Goal: Task Accomplishment & Management: Use online tool/utility

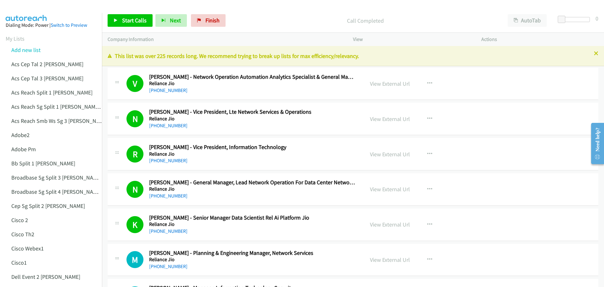
scroll to position [12380, 0]
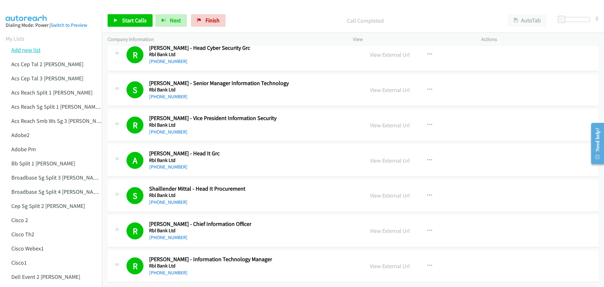
click at [29, 52] on link "Add new list" at bounding box center [25, 49] width 29 height 7
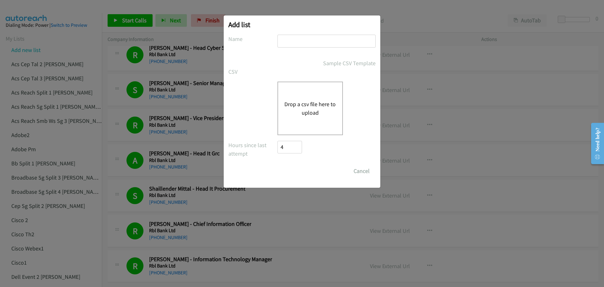
click at [299, 109] on button "Drop a csv file here to upload" at bounding box center [310, 108] width 52 height 17
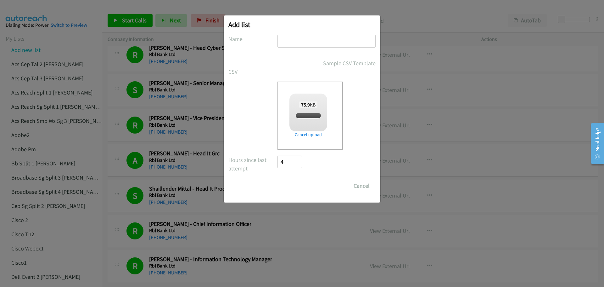
checkbox input "true"
click at [292, 45] on input "text" at bounding box center [326, 41] width 98 height 13
type input "RH2"
drag, startPoint x: 300, startPoint y: 178, endPoint x: 301, endPoint y: 182, distance: 3.2
click at [300, 180] on form "No phone fields were returned for that Report or List View Please upload a csv …" at bounding box center [301, 113] width 147 height 157
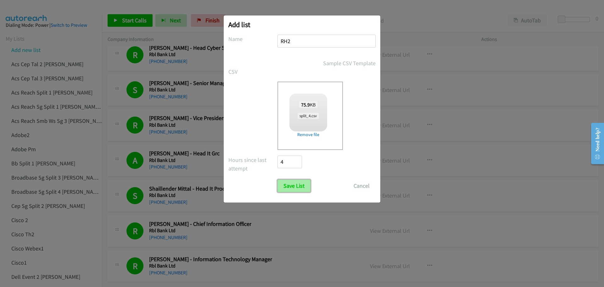
click at [299, 185] on input "Save List" at bounding box center [293, 185] width 33 height 13
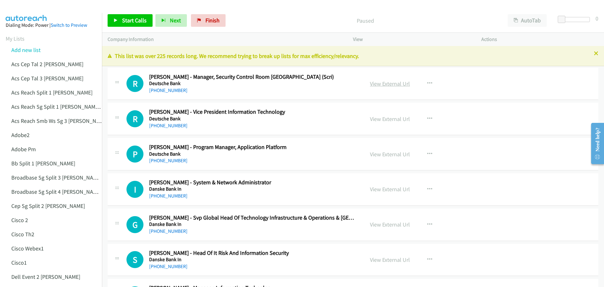
click at [381, 84] on link "View External Url" at bounding box center [390, 83] width 40 height 7
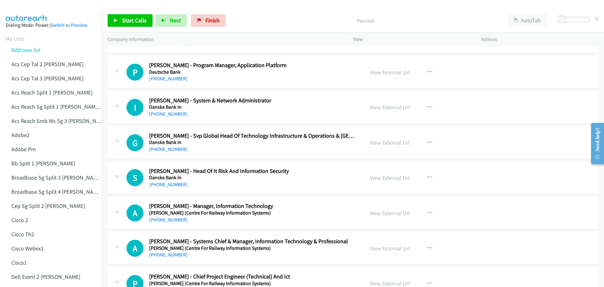
scroll to position [94, 0]
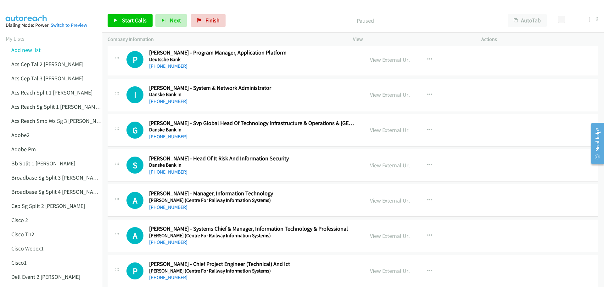
click at [386, 95] on link "View External Url" at bounding box center [390, 94] width 40 height 7
click at [427, 127] on icon "button" at bounding box center [429, 129] width 5 height 5
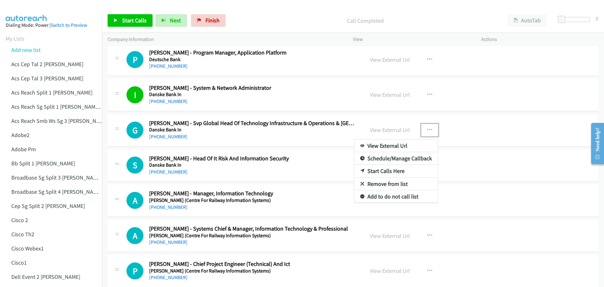
click at [394, 171] on link "Start Calls Here" at bounding box center [396, 171] width 84 height 13
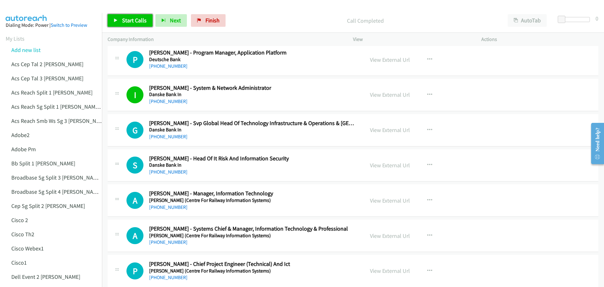
click at [127, 20] on span "Start Calls" at bounding box center [134, 20] width 25 height 7
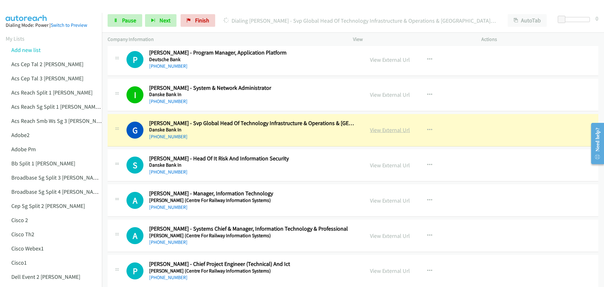
click at [388, 130] on link "View External Url" at bounding box center [390, 129] width 40 height 7
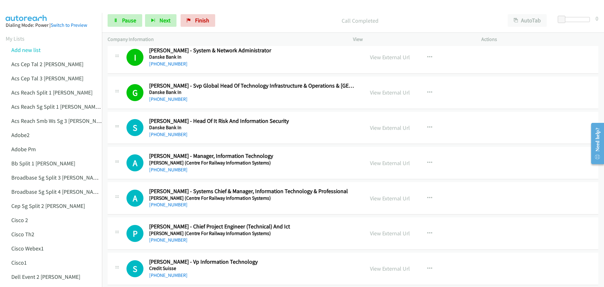
scroll to position [94, 0]
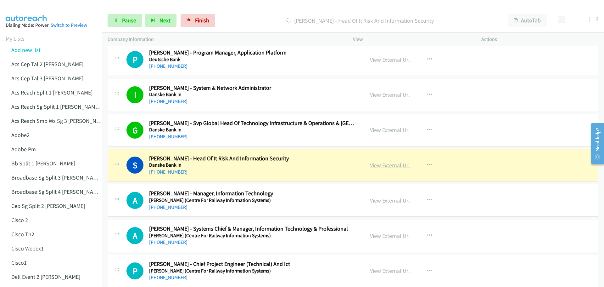
click at [389, 164] on link "View External Url" at bounding box center [390, 164] width 40 height 7
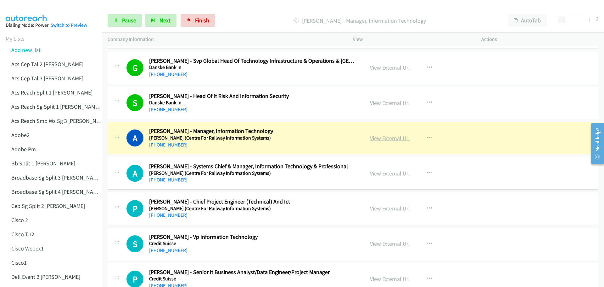
scroll to position [157, 0]
click at [388, 141] on link "View External Url" at bounding box center [390, 137] width 40 height 7
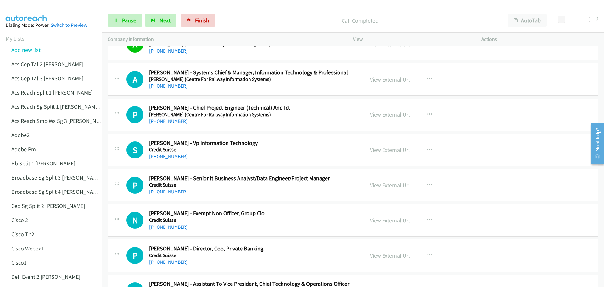
scroll to position [252, 0]
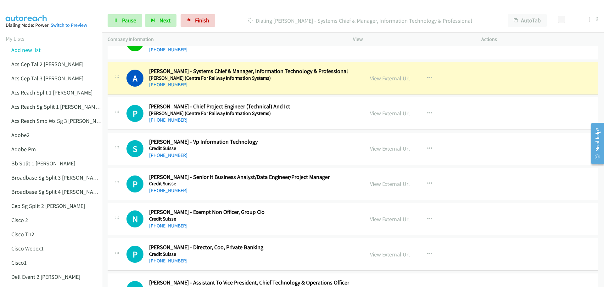
click at [397, 77] on link "View External Url" at bounding box center [390, 78] width 40 height 7
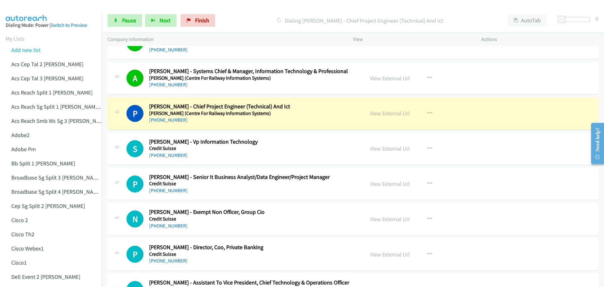
click at [395, 109] on div "View External Url" at bounding box center [390, 113] width 40 height 8
click at [395, 111] on link "View External Url" at bounding box center [390, 112] width 40 height 7
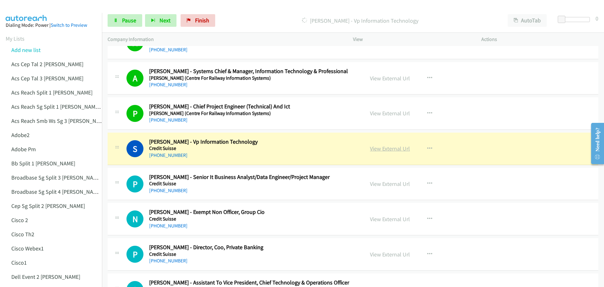
click at [380, 149] on link "View External Url" at bounding box center [390, 148] width 40 height 7
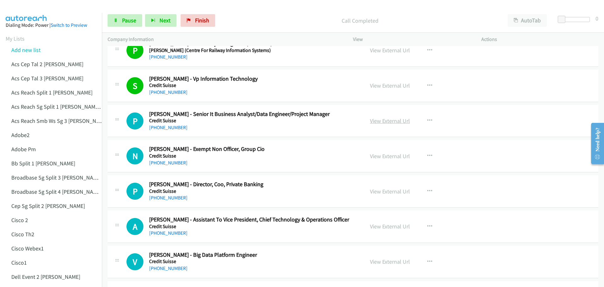
scroll to position [346, 0]
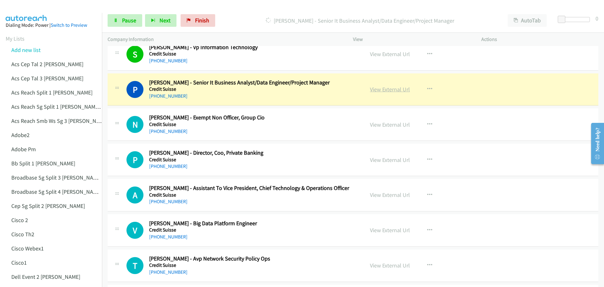
click at [397, 87] on link "View External Url" at bounding box center [390, 89] width 40 height 7
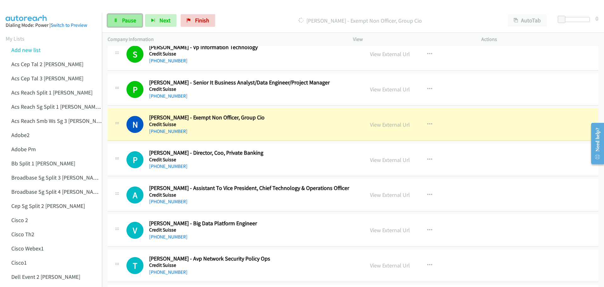
click at [129, 20] on span "Pause" at bounding box center [129, 20] width 14 height 7
click at [388, 125] on link "View External Url" at bounding box center [390, 124] width 40 height 7
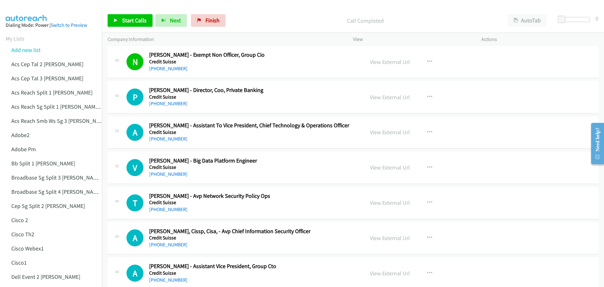
scroll to position [409, 0]
click at [381, 98] on link "View External Url" at bounding box center [390, 96] width 40 height 7
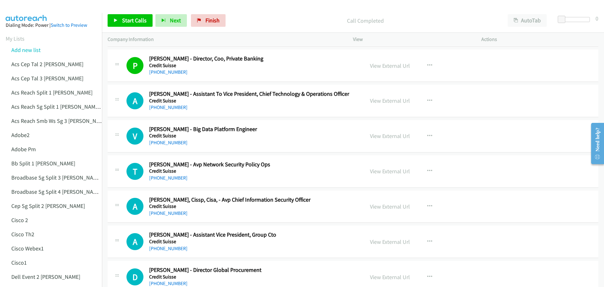
scroll to position [440, 0]
click at [391, 101] on link "View External Url" at bounding box center [390, 100] width 40 height 7
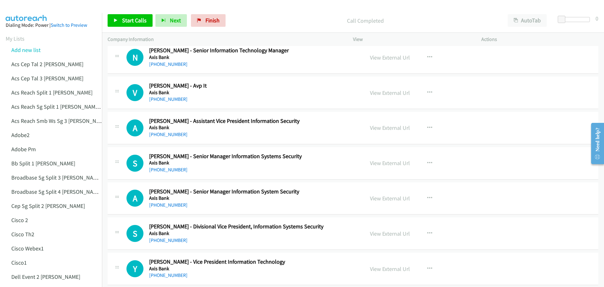
scroll to position [5651, 0]
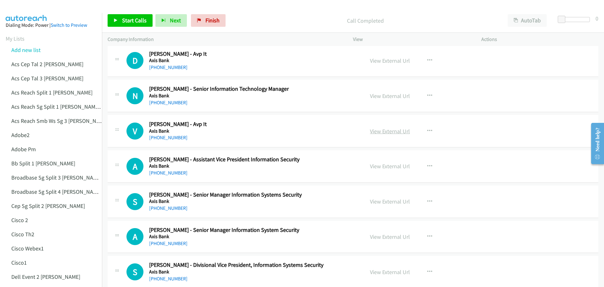
click at [393, 130] on link "View External Url" at bounding box center [390, 130] width 40 height 7
click at [388, 95] on link "View External Url" at bounding box center [390, 95] width 40 height 7
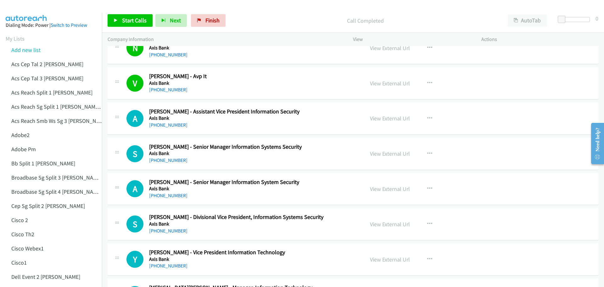
scroll to position [5714, 0]
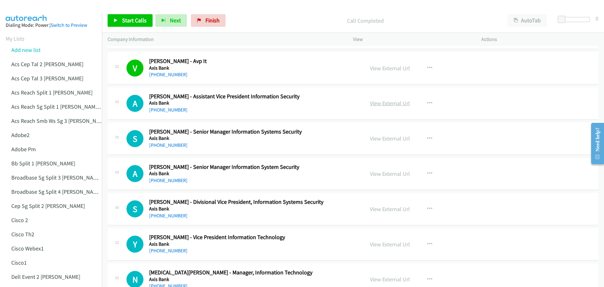
click at [381, 104] on link "View External Url" at bounding box center [390, 102] width 40 height 7
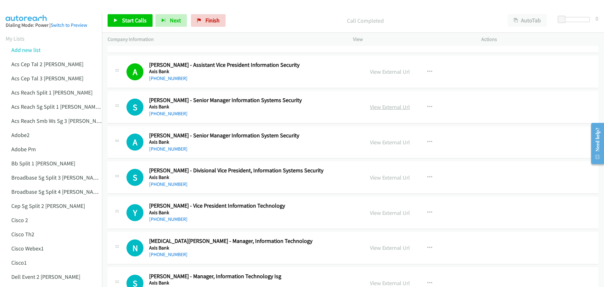
click at [388, 108] on link "View External Url" at bounding box center [390, 106] width 40 height 7
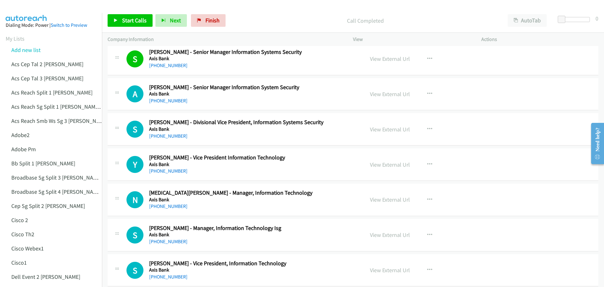
scroll to position [5808, 0]
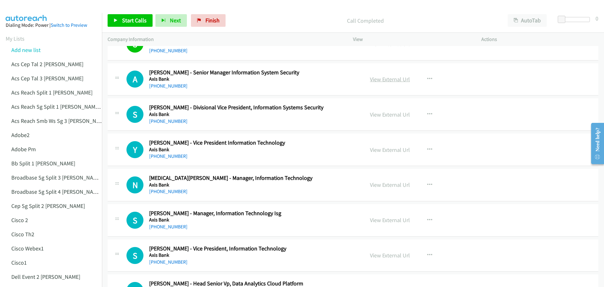
click at [386, 78] on link "View External Url" at bounding box center [390, 79] width 40 height 7
click at [387, 153] on link "View External Url" at bounding box center [390, 149] width 40 height 7
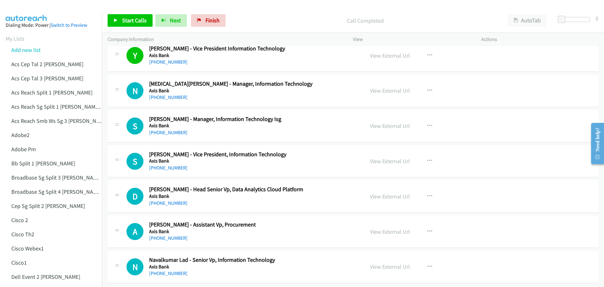
scroll to position [5903, 0]
click at [383, 88] on link "View External Url" at bounding box center [390, 90] width 40 height 7
click at [384, 126] on link "View External Url" at bounding box center [390, 125] width 40 height 7
